Goal: Task Accomplishment & Management: Manage account settings

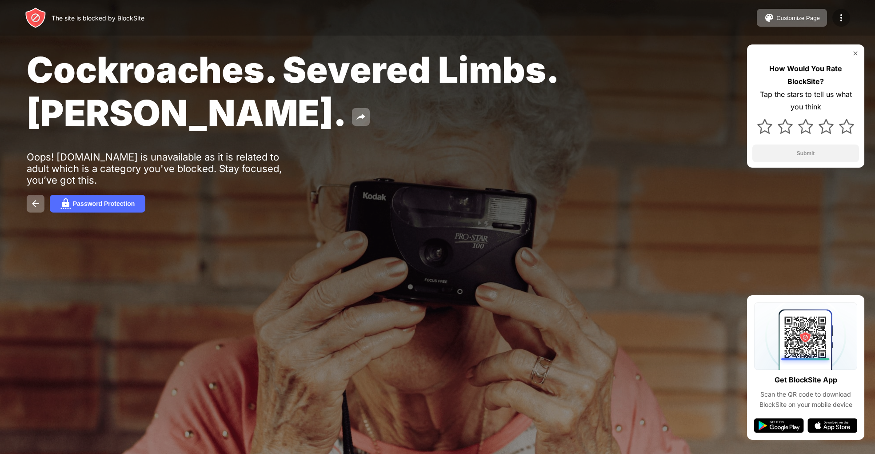
click at [837, 17] on img at bounding box center [841, 17] width 11 height 11
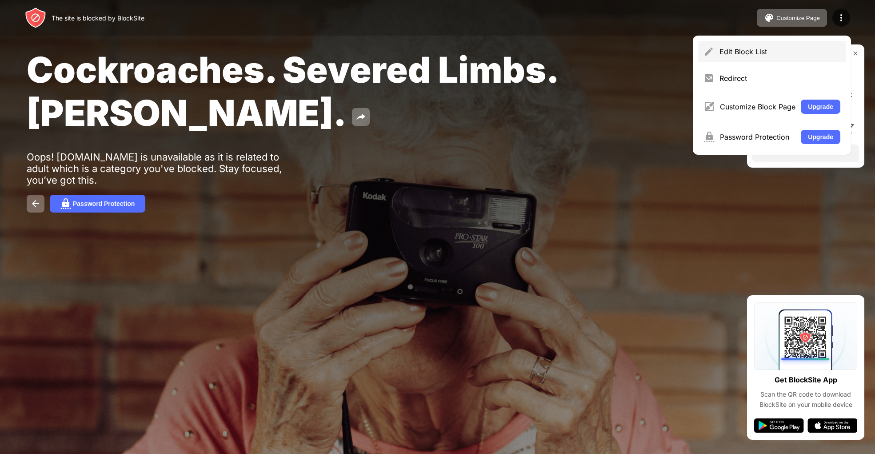
click at [751, 57] on div "Edit Block List" at bounding box center [772, 51] width 148 height 21
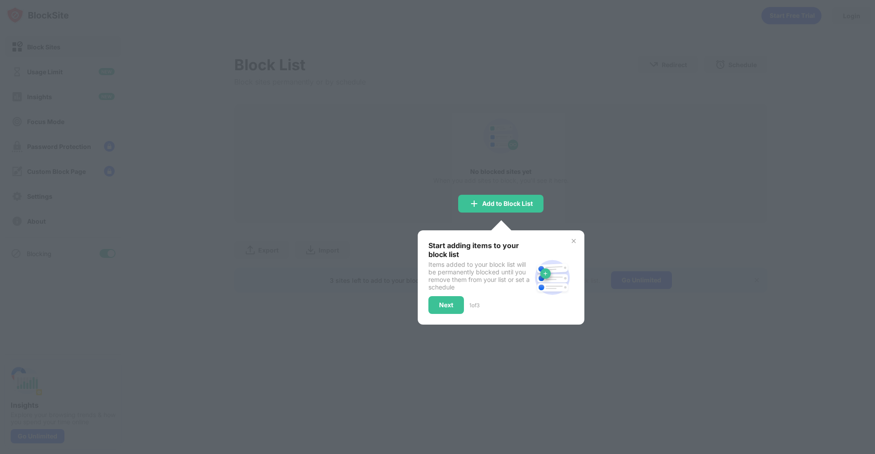
click at [573, 239] on img at bounding box center [573, 240] width 7 height 7
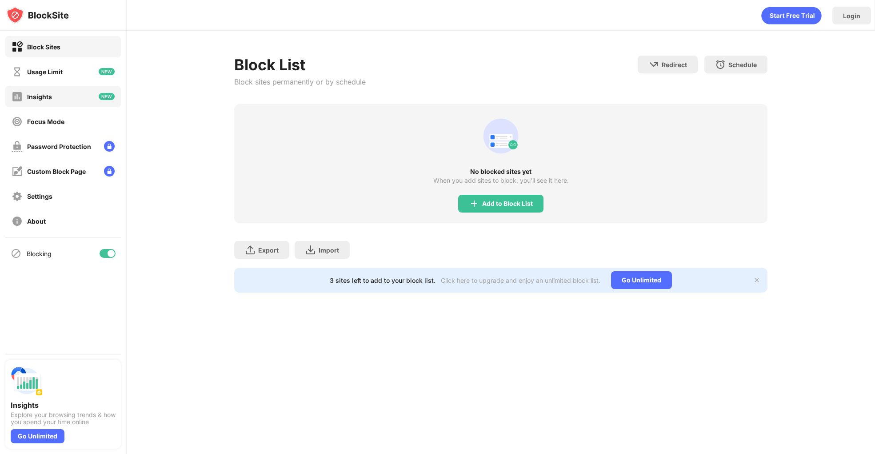
click at [58, 96] on div "Insights" at bounding box center [63, 96] width 116 height 21
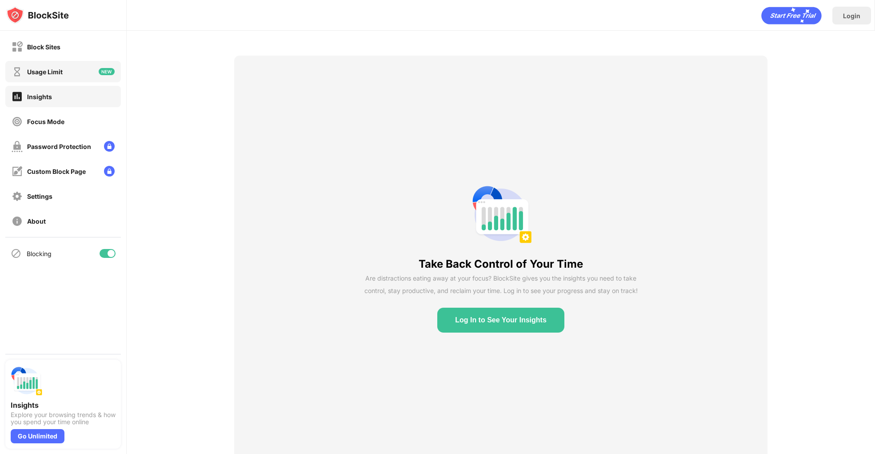
click at [61, 76] on div "Usage Limit" at bounding box center [37, 71] width 51 height 11
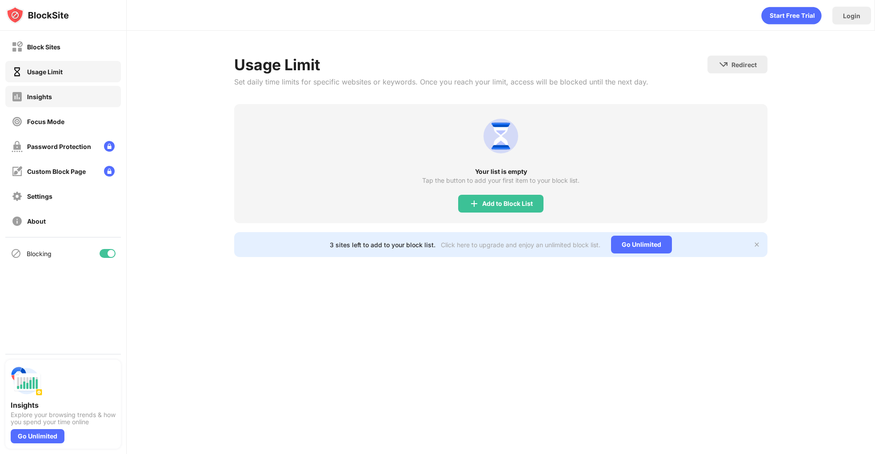
click at [60, 90] on div "Insights" at bounding box center [63, 96] width 116 height 21
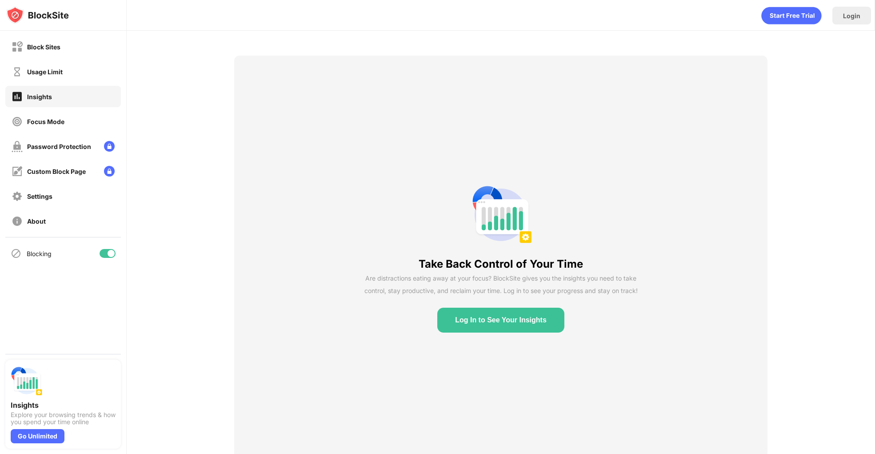
click at [470, 320] on button "Log In to See Your Insights" at bounding box center [500, 320] width 127 height 25
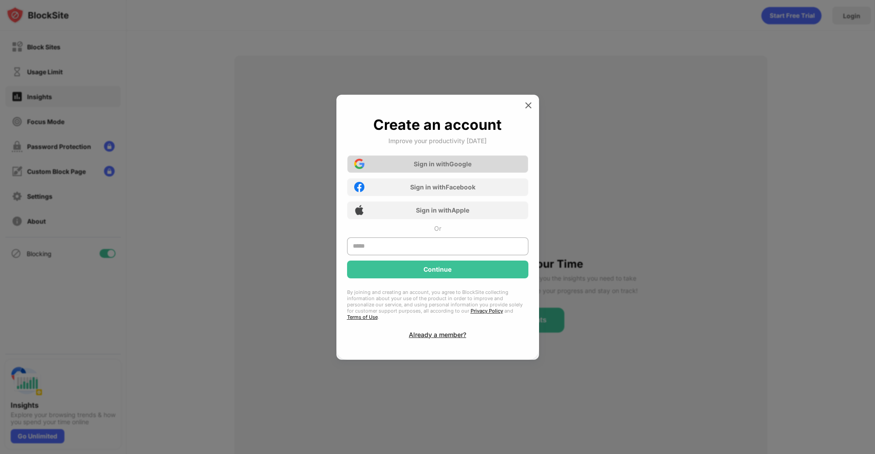
click at [413, 172] on div "Sign in with Google" at bounding box center [437, 164] width 181 height 18
click at [525, 109] on img at bounding box center [528, 105] width 9 height 9
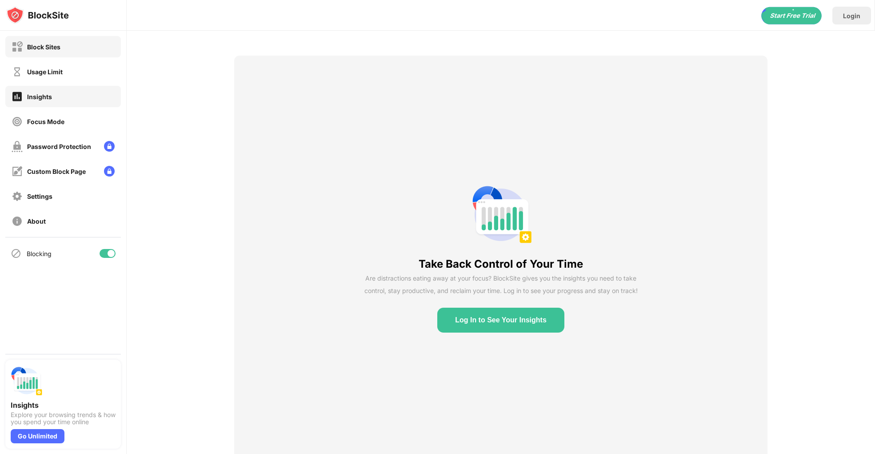
click at [68, 54] on div "Block Sites" at bounding box center [63, 46] width 116 height 21
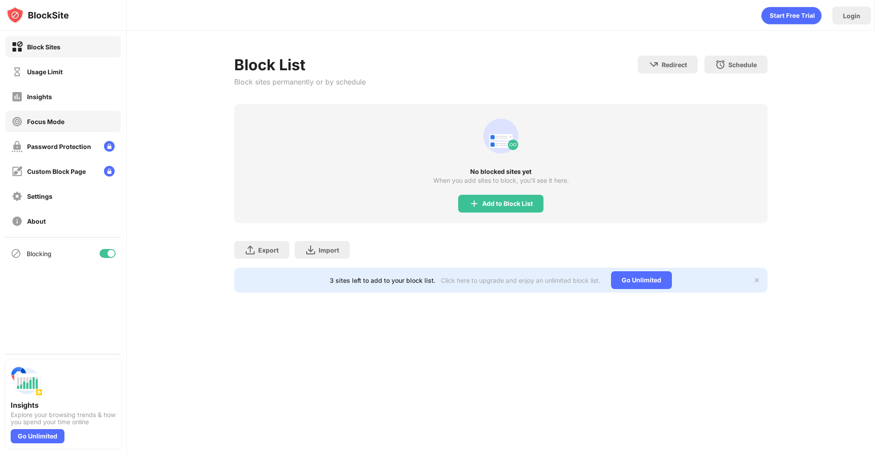
click at [63, 120] on div "Focus Mode" at bounding box center [38, 121] width 53 height 11
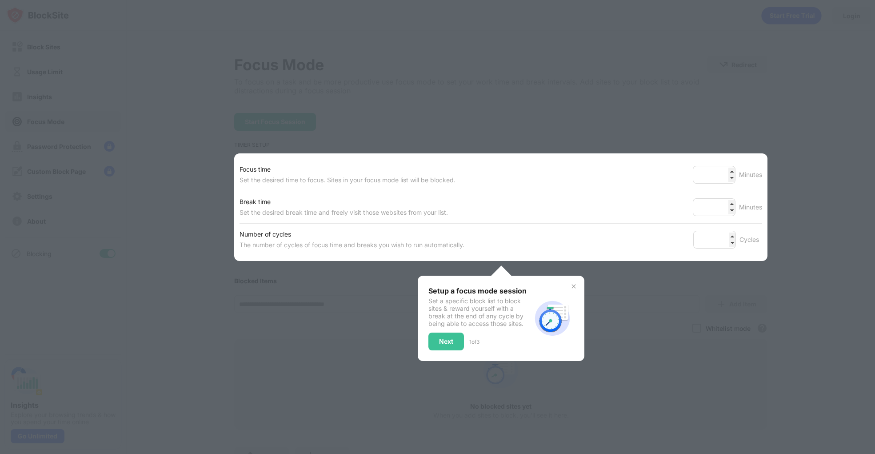
click at [573, 284] on img at bounding box center [573, 286] width 7 height 7
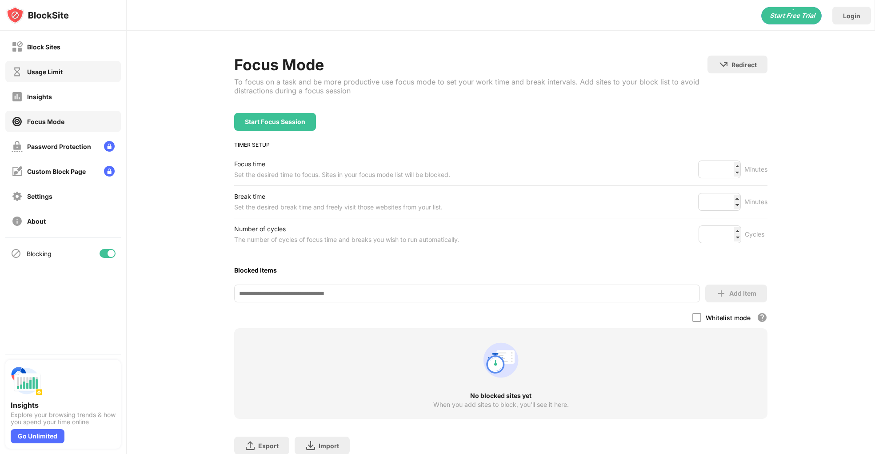
click at [46, 74] on div "Usage Limit" at bounding box center [45, 72] width 36 height 8
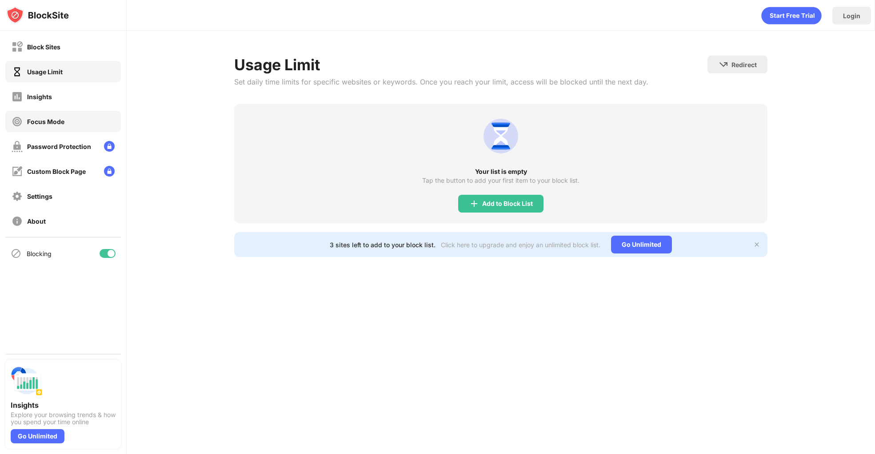
click at [60, 127] on div "Focus Mode" at bounding box center [63, 121] width 116 height 21
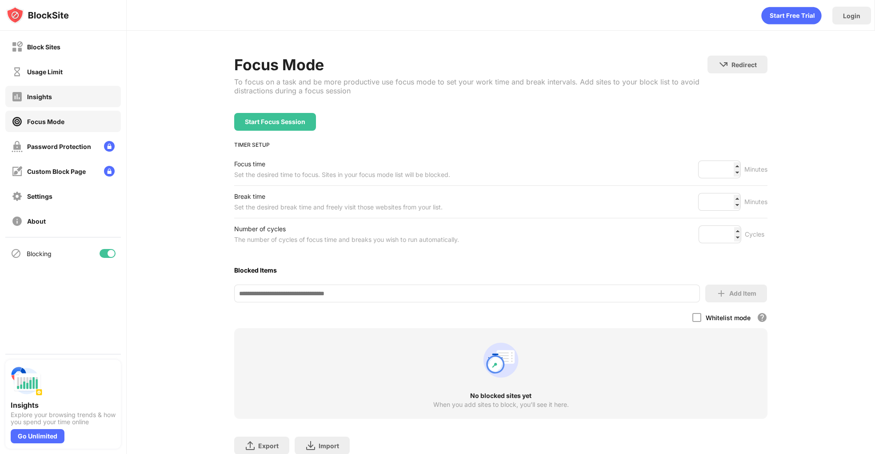
click at [43, 99] on div "Insights" at bounding box center [39, 97] width 25 height 8
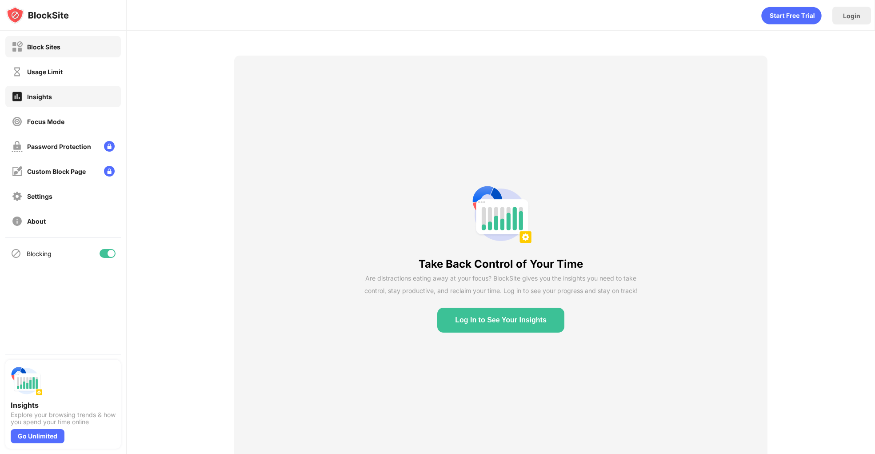
click at [45, 55] on div "Block Sites" at bounding box center [63, 46] width 116 height 21
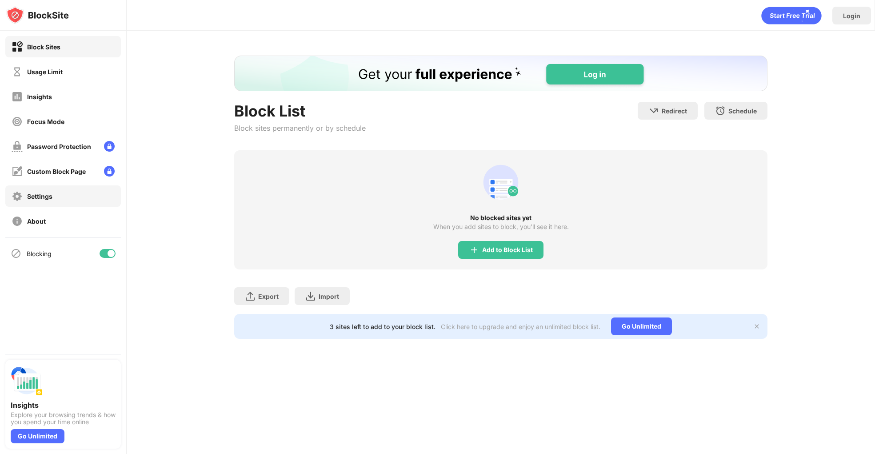
click at [35, 199] on div "Settings" at bounding box center [39, 196] width 25 height 8
